Goal: Find specific page/section: Find specific page/section

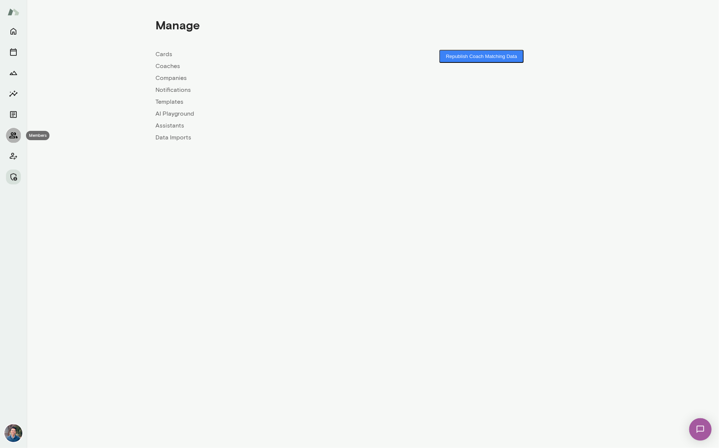
click at [13, 133] on icon "Members" at bounding box center [13, 135] width 9 height 9
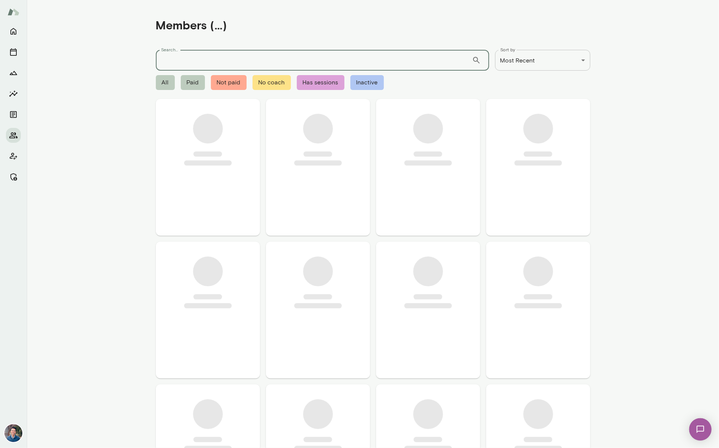
click at [180, 68] on input "Search..." at bounding box center [314, 60] width 316 height 21
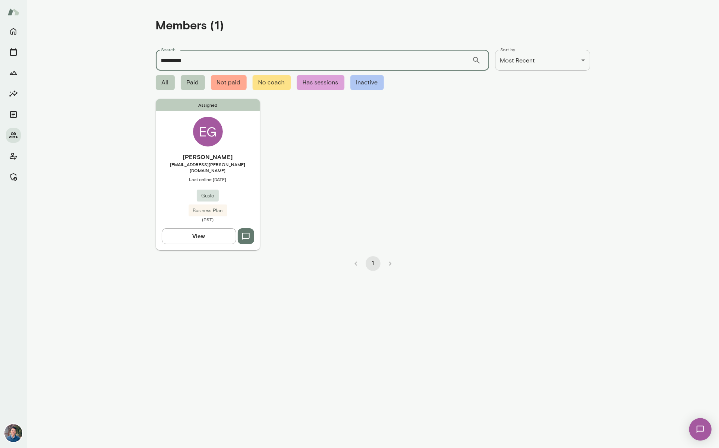
type input "*********"
click at [234, 151] on div "Assigned EG [PERSON_NAME] [PERSON_NAME][EMAIL_ADDRESS][PERSON_NAME][DOMAIN_NAME…" at bounding box center [208, 174] width 104 height 151
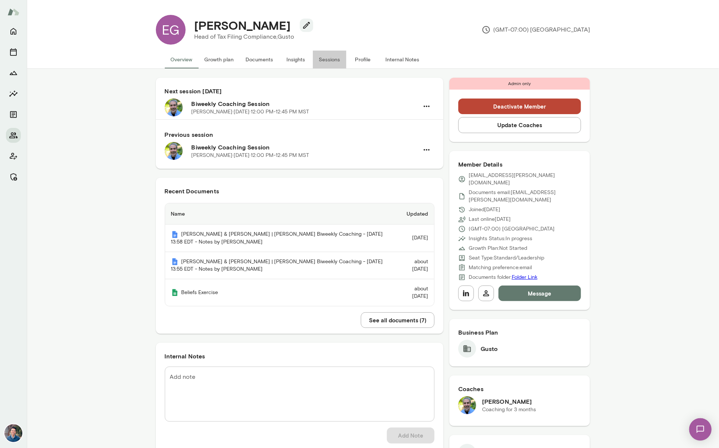
click at [337, 61] on button "Sessions" at bounding box center [329, 60] width 33 height 18
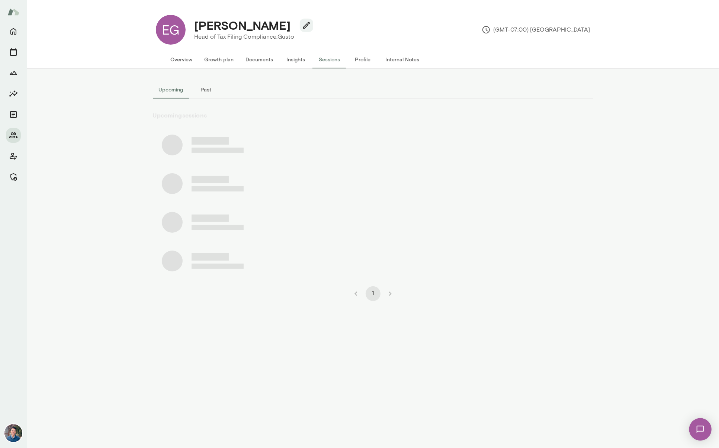
click at [200, 89] on button "Past" at bounding box center [205, 90] width 33 height 18
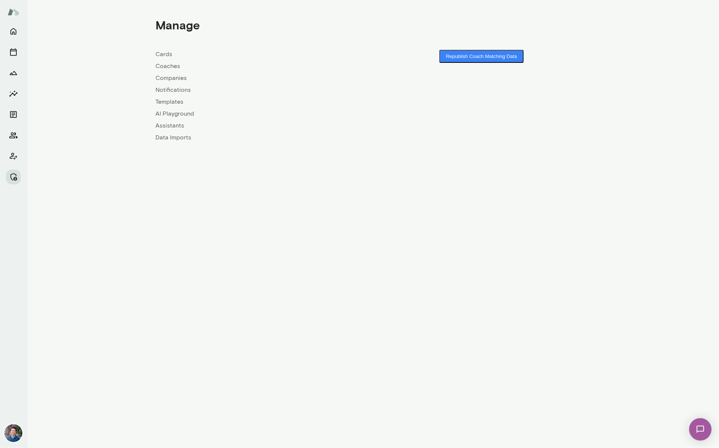
click at [174, 78] on link "Companies" at bounding box center [264, 78] width 217 height 9
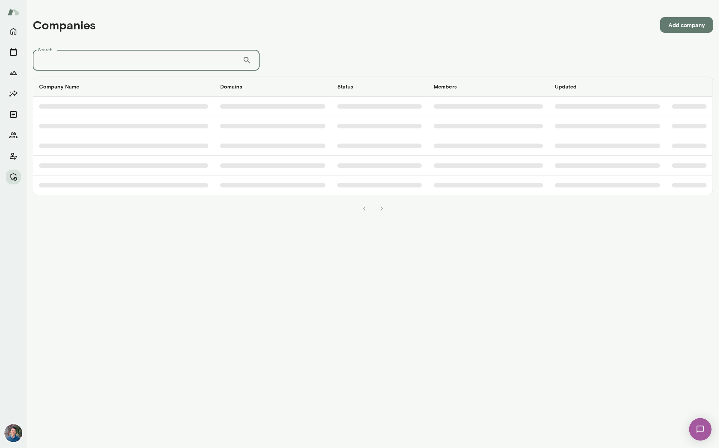
click at [157, 63] on input "Search..." at bounding box center [138, 60] width 210 height 21
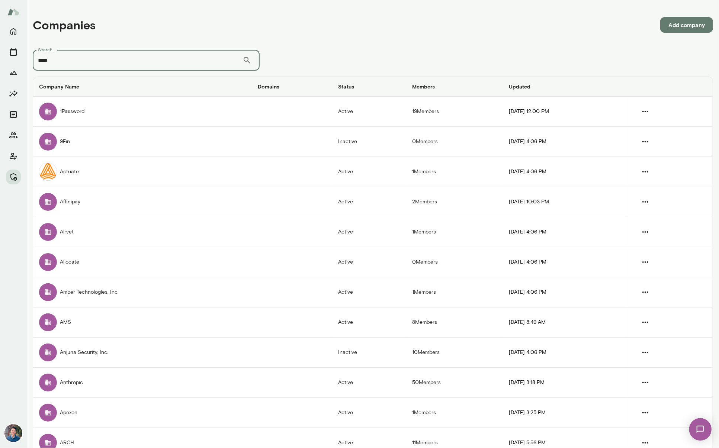
type input "****"
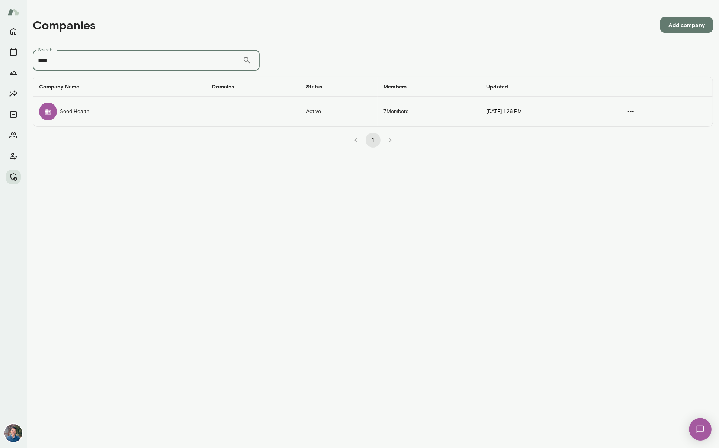
click at [125, 109] on td "Seed Health" at bounding box center [119, 112] width 173 height 30
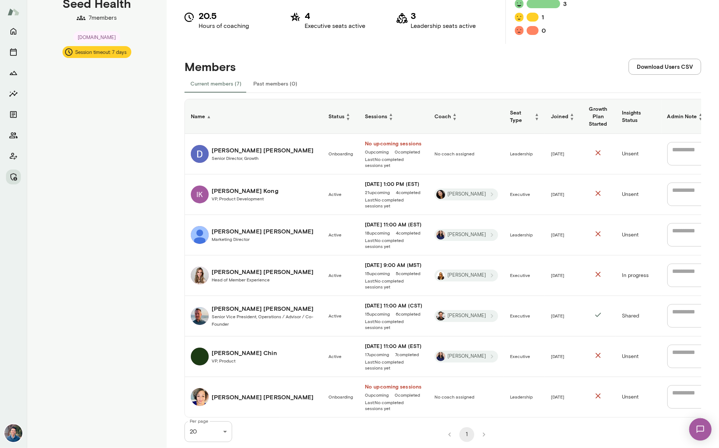
scroll to position [115, 0]
click at [292, 358] on link "[PERSON_NAME] VP, Product" at bounding box center [254, 357] width 126 height 18
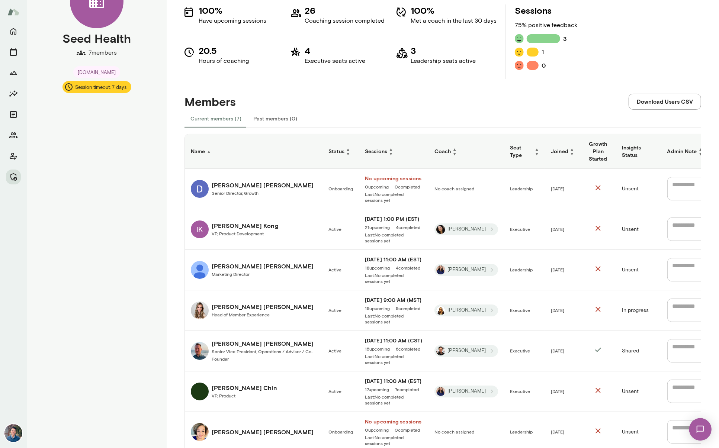
scroll to position [52, 0]
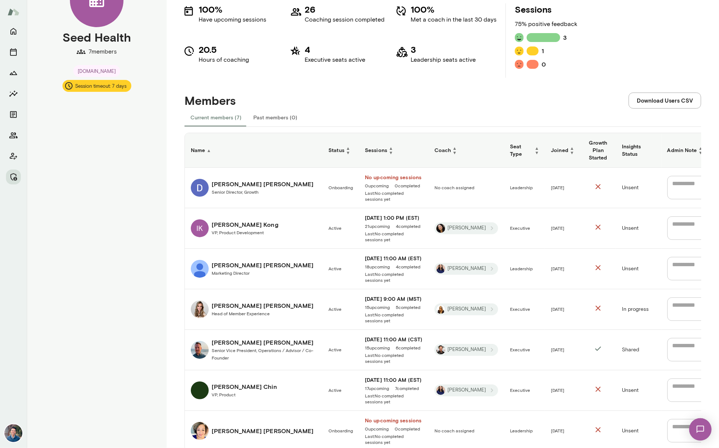
click at [222, 270] on h6 "[PERSON_NAME]" at bounding box center [263, 265] width 102 height 9
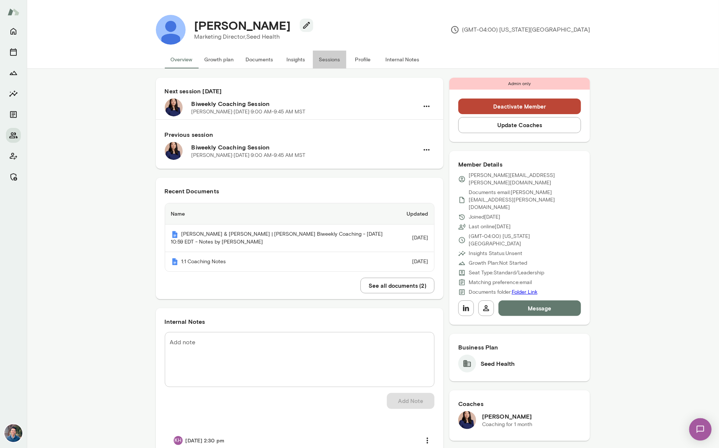
click at [328, 62] on button "Sessions" at bounding box center [329, 60] width 33 height 18
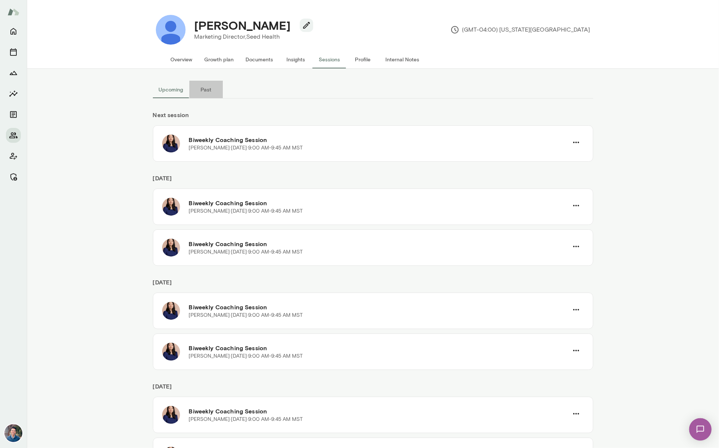
click at [205, 92] on button "Past" at bounding box center [205, 90] width 33 height 18
